Goal: Task Accomplishment & Management: Complete application form

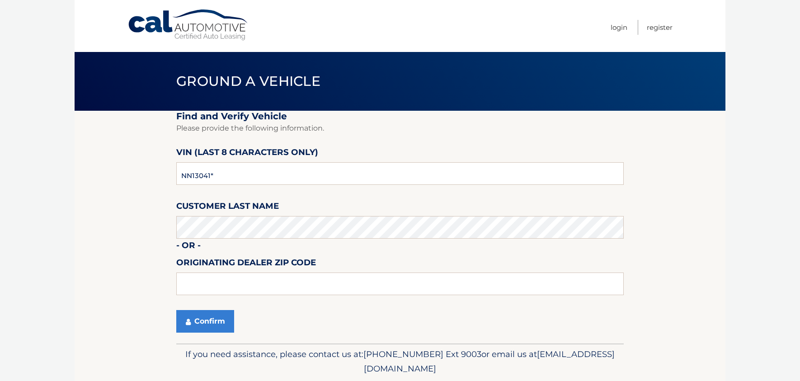
type input "NN130419"
click at [211, 326] on button "Confirm" at bounding box center [205, 321] width 58 height 23
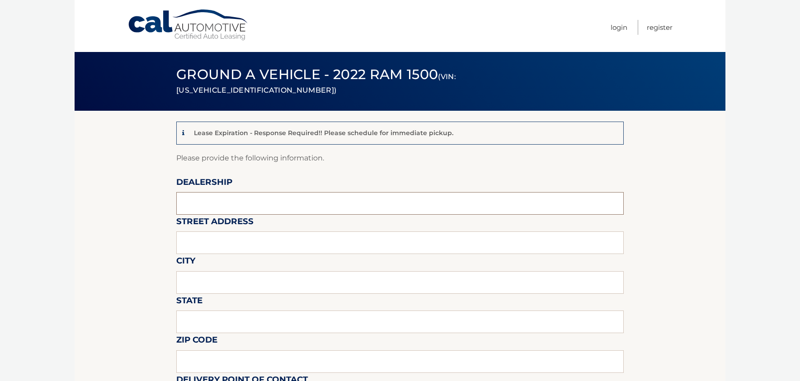
click at [208, 207] on input "text" at bounding box center [400, 203] width 448 height 23
type input "CHRYSLER DODGE JEEP RAM OF PARAMUS"
type input "[GEOGRAPHIC_DATA] (LEASE RETURN FACILITY) OFFISITE"
type input "MAHWAH"
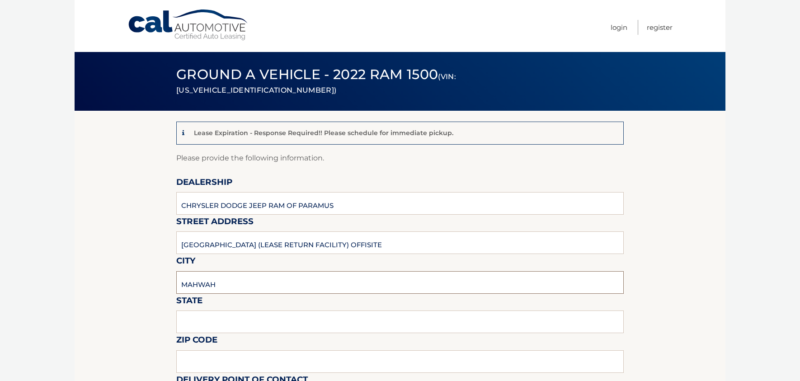
type input "NJ"
type input "07430"
type input "[PERSON_NAME]"
type input "2012063572"
type input "KKONNER@BCAG.COM"
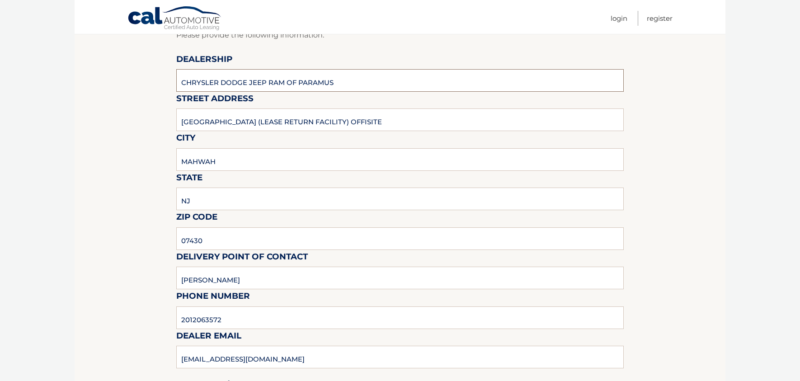
scroll to position [136, 0]
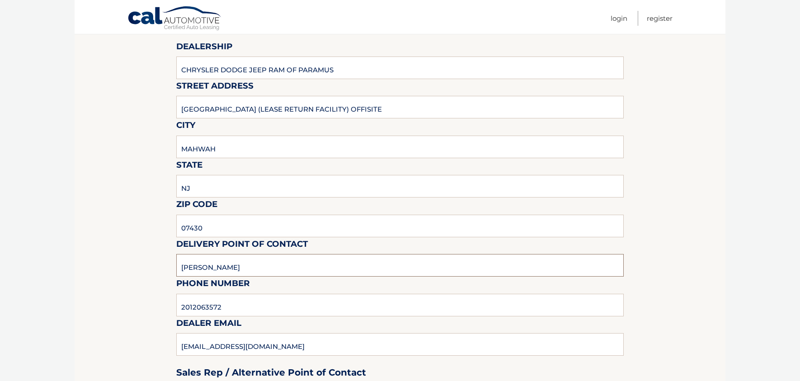
click at [244, 267] on input "ERIC STOLTZ" at bounding box center [400, 265] width 448 height 23
type input "E"
type input "DESTIN HILL"
drag, startPoint x: 232, startPoint y: 306, endPoint x: 88, endPoint y: 316, distance: 144.6
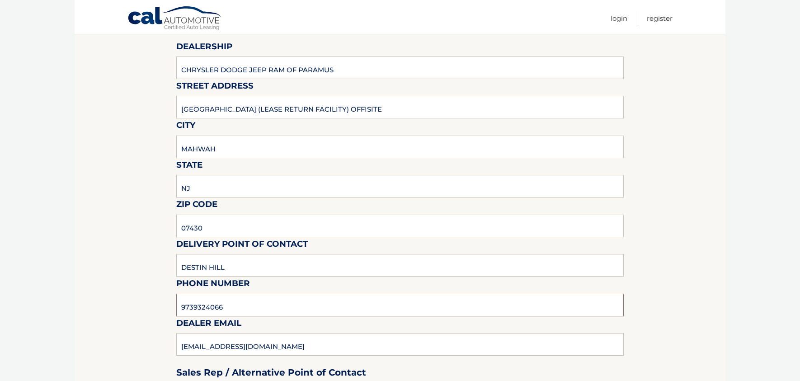
type input "9739324066"
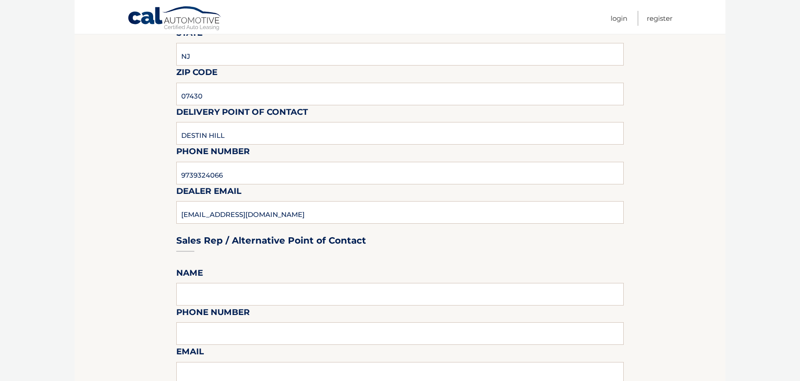
scroll to position [271, 0]
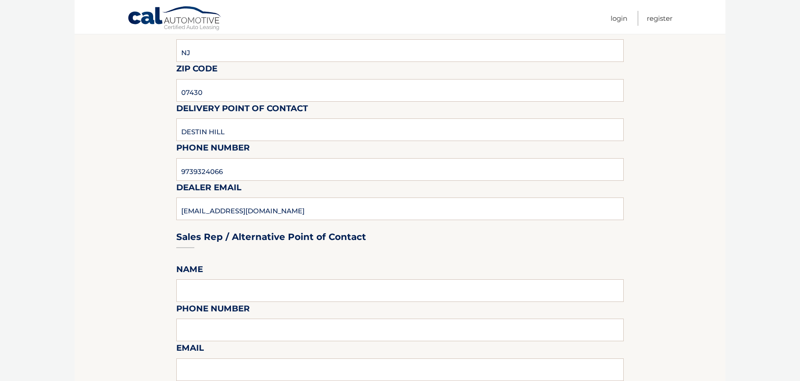
click at [199, 303] on label "Phone Number" at bounding box center [213, 310] width 74 height 17
click at [202, 296] on input "text" at bounding box center [400, 290] width 448 height 23
type input "ERIC STOLTZ"
type input "2012063572"
type input "KKONNER@BCAG.COM"
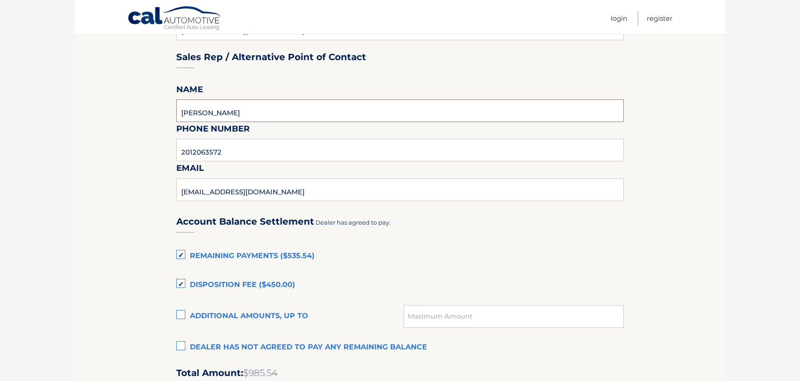
scroll to position [452, 0]
click at [181, 255] on label "Remaining Payments ($535.54)" at bounding box center [400, 255] width 448 height 18
click at [0, 0] on input "Remaining Payments ($535.54)" at bounding box center [0, 0] width 0 height 0
click at [180, 281] on label "Disposition Fee ($450.00)" at bounding box center [400, 284] width 448 height 18
click at [0, 0] on input "Disposition Fee ($450.00)" at bounding box center [0, 0] width 0 height 0
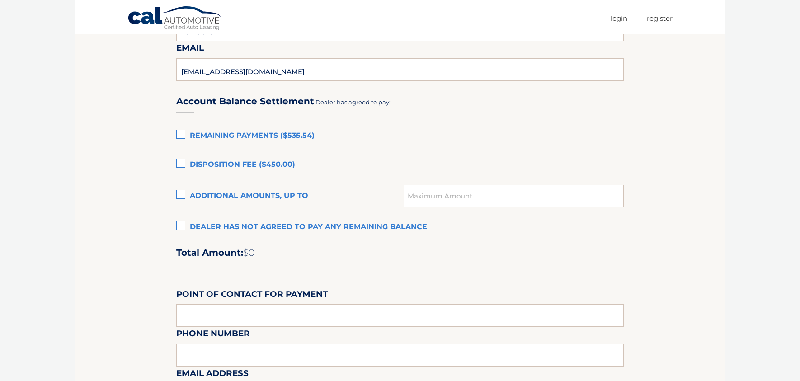
scroll to position [588, 0]
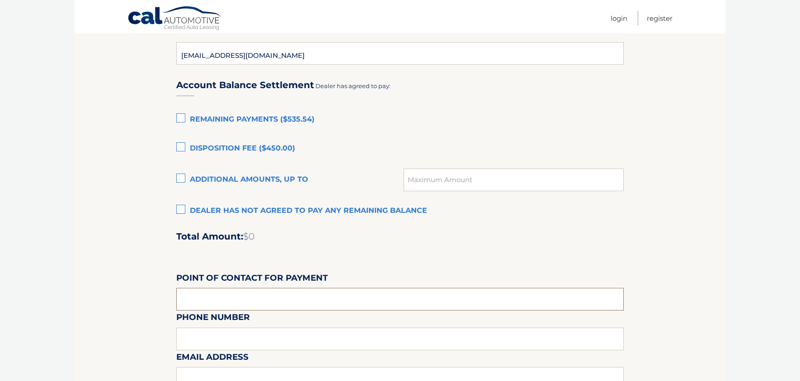
click at [196, 300] on input "text" at bounding box center [400, 299] width 448 height 23
type input "B"
type input "CUSTOMER - ARMANDO RUIZ"
click at [233, 336] on div "Email Address" at bounding box center [400, 330] width 448 height 39
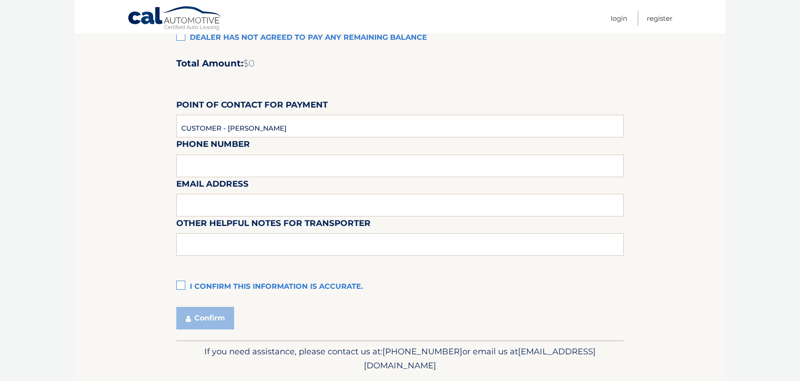
scroll to position [769, 0]
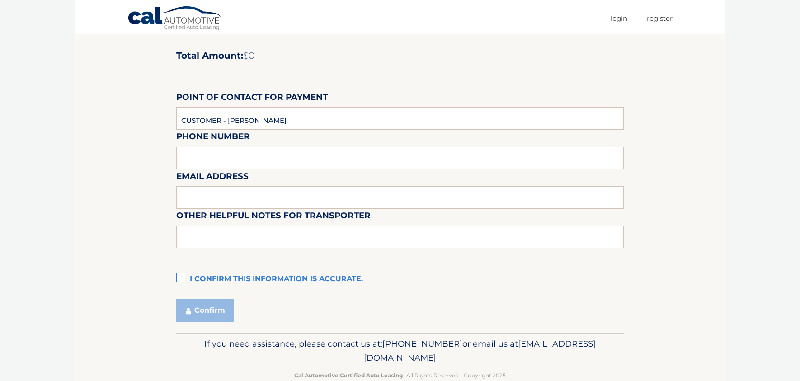
click at [214, 155] on div "Email Address" at bounding box center [400, 149] width 448 height 39
click at [298, 115] on input "CUSTOMER - ARMANDO RUIZ" at bounding box center [400, 118] width 448 height 23
type input "2014889000"
click at [213, 199] on input "text" at bounding box center [400, 197] width 448 height 23
type input "KKONNER@BCAG.COM"
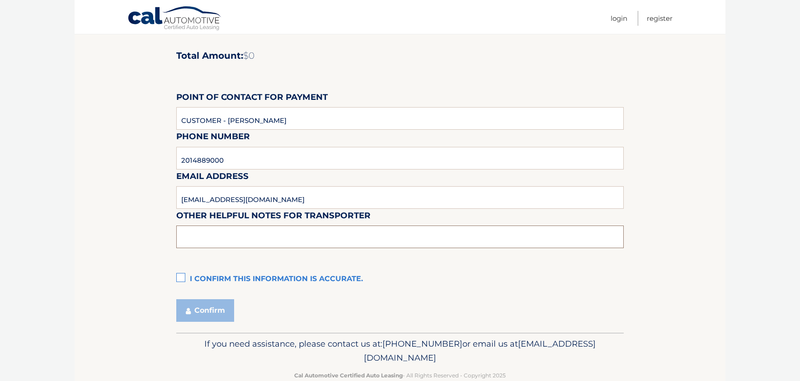
click at [187, 238] on input "text" at bounding box center [400, 237] width 448 height 23
type input "PICKUPS ARE PERMITTED M-F ONLY FROM 10:30 - 4:00 PM NO SATURDAYS"
click at [185, 276] on label "I confirm this information is accurate." at bounding box center [400, 279] width 448 height 18
click at [0, 0] on input "I confirm this information is accurate." at bounding box center [0, 0] width 0 height 0
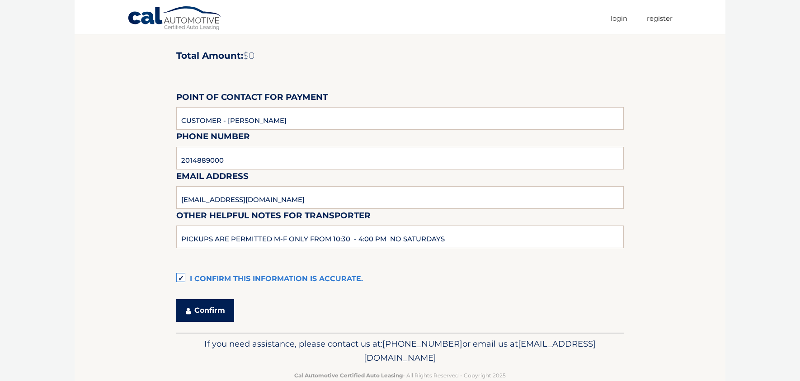
click at [203, 316] on button "Confirm" at bounding box center [205, 310] width 58 height 23
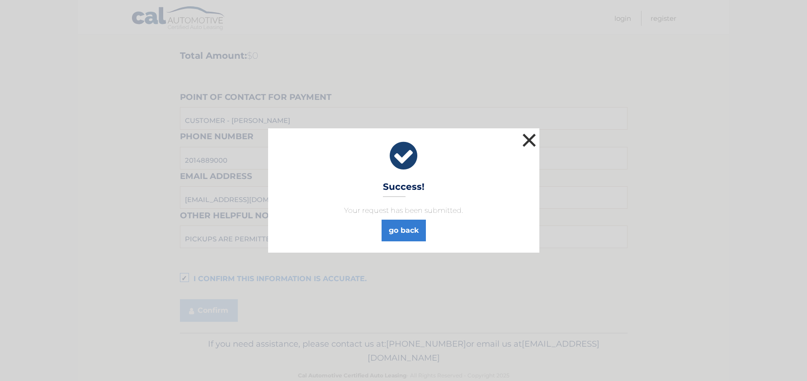
click at [531, 136] on button "×" at bounding box center [530, 140] width 18 height 18
